Goal: Task Accomplishment & Management: Use online tool/utility

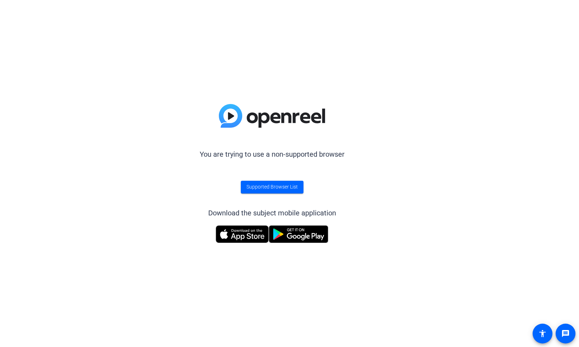
click at [369, 175] on div "You are trying to use a non-supported browser Supported Browser List Download t…" at bounding box center [272, 173] width 544 height 347
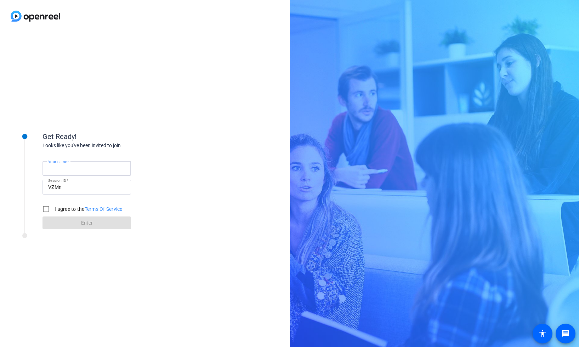
click at [81, 172] on input "Your name" at bounding box center [86, 168] width 77 height 8
type input "Angel Marquez"
click at [44, 208] on input "I agree to the Terms Of Service" at bounding box center [46, 209] width 14 height 14
checkbox input "true"
click at [67, 223] on span at bounding box center [86, 223] width 89 height 17
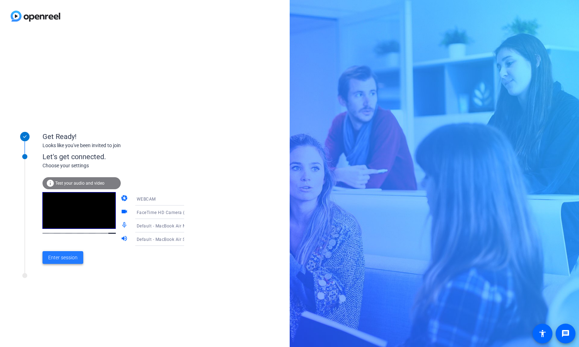
click at [72, 258] on span "Enter session" at bounding box center [62, 257] width 29 height 7
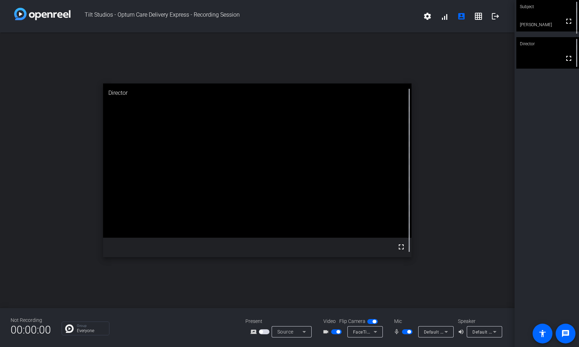
click at [405, 331] on span "button" at bounding box center [407, 332] width 11 height 5
click at [406, 328] on mat-slide-toggle at bounding box center [408, 331] width 12 height 7
click at [405, 335] on mat-slide-toggle at bounding box center [408, 331] width 12 height 7
click at [407, 330] on span "button" at bounding box center [407, 332] width 11 height 5
